Goal: Task Accomplishment & Management: Manage account settings

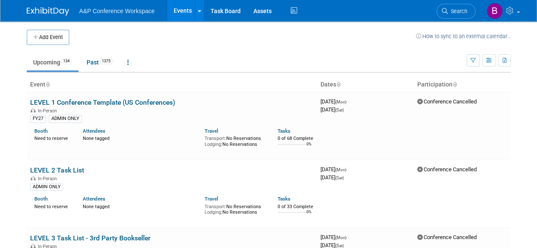
scroll to position [4482, 0]
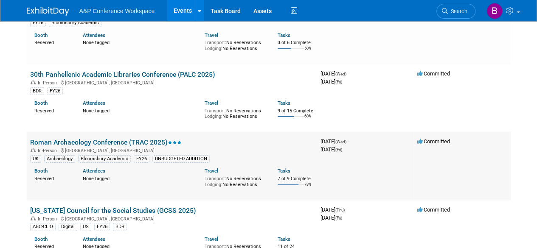
click at [99, 138] on link "Roman Archaeology Conference (TRAC 2025)" at bounding box center [105, 142] width 151 height 8
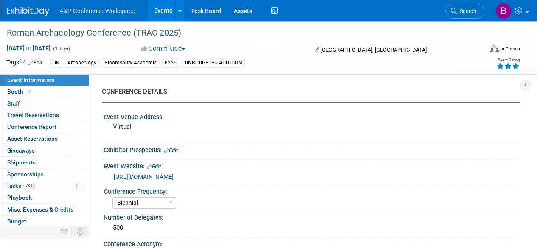
select select "Biennial"
select select "Level 3"
select select "Virtual Booth"
select select "Hannah Siegel"
select select "Brenna Akerman"
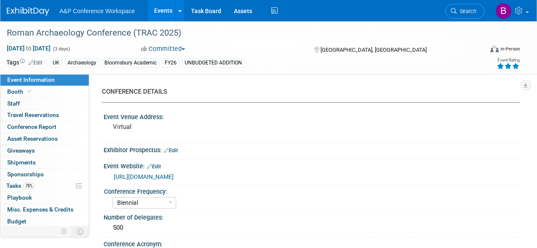
select select "Networking/Commissioning"
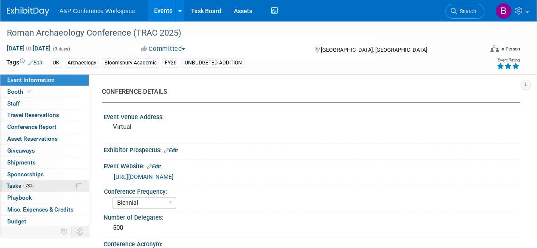
click at [24, 185] on span "78%" at bounding box center [28, 186] width 11 height 6
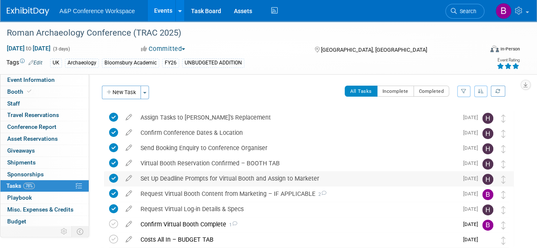
scroll to position [51, 0]
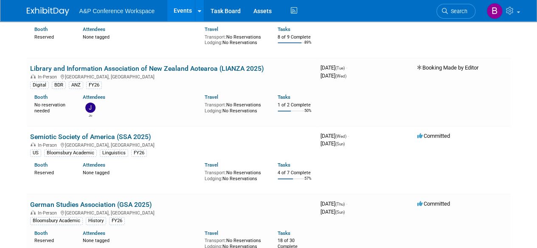
scroll to position [4624, 0]
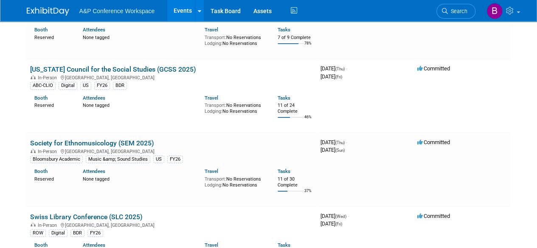
click at [116, 139] on link "Society for Ethnomusicology (SEM 2025)" at bounding box center [92, 143] width 124 height 8
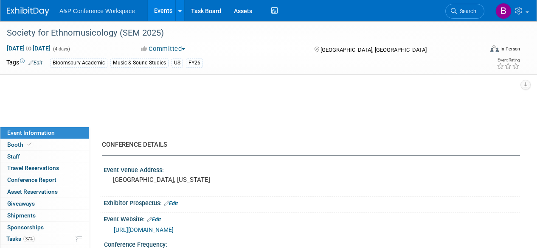
select select "Annual"
select select "Level 2"
select select "In-Person Booth"
select select "Music & Sound Studies"
select select "Bloomsbury Academic"
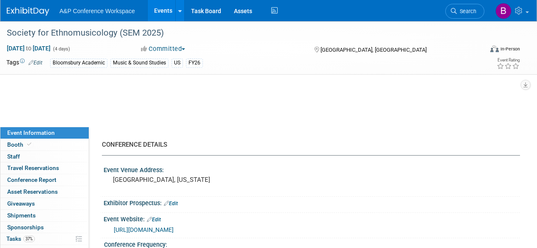
select select "Amanda Oney"
select select "Brenna Akerman"
select select "Anna Roberts"
select select "Brand/Subject Presence​"
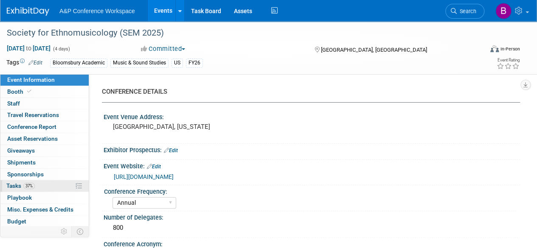
click at [36, 187] on link "37% Tasks 37%" at bounding box center [44, 185] width 88 height 11
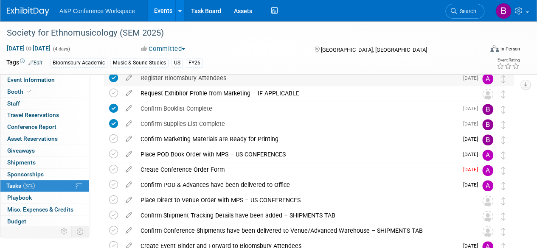
scroll to position [212, 0]
